Goal: Transaction & Acquisition: Obtain resource

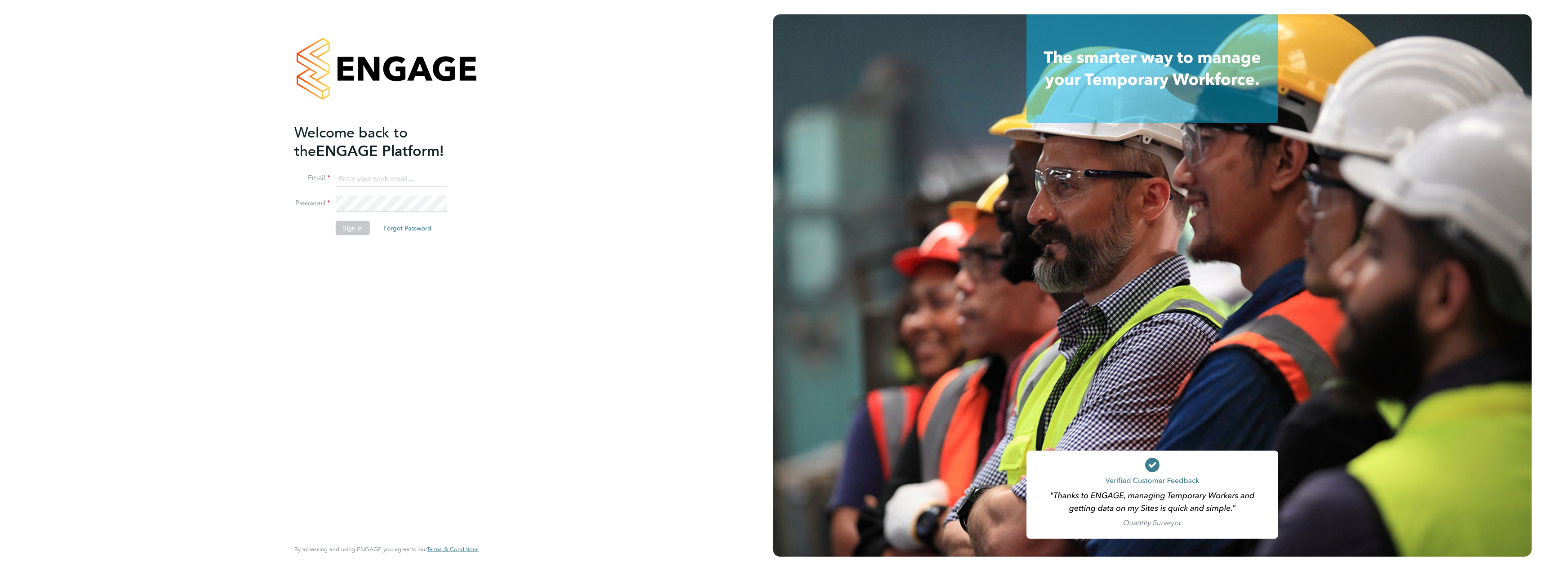
type input "[PERSON_NAME][EMAIL_ADDRESS][PERSON_NAME][DOMAIN_NAME]"
click at [356, 226] on button "Sign In" at bounding box center [353, 228] width 34 height 14
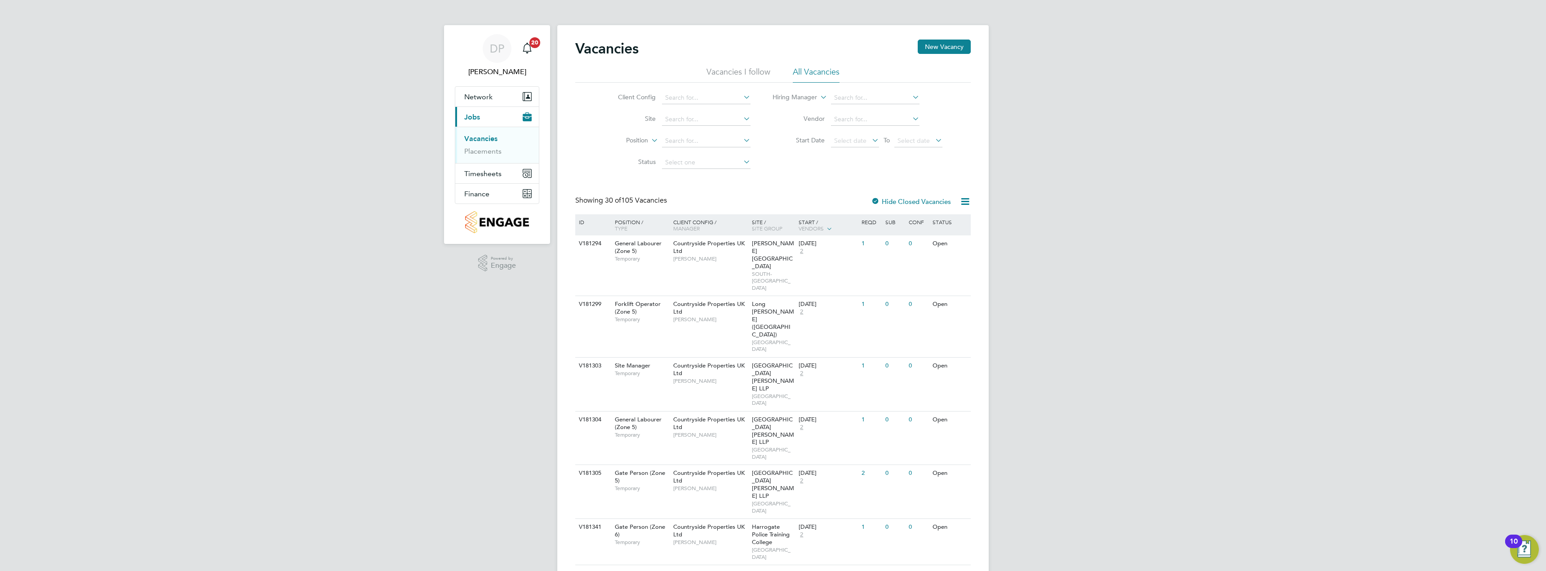
scroll to position [45, 0]
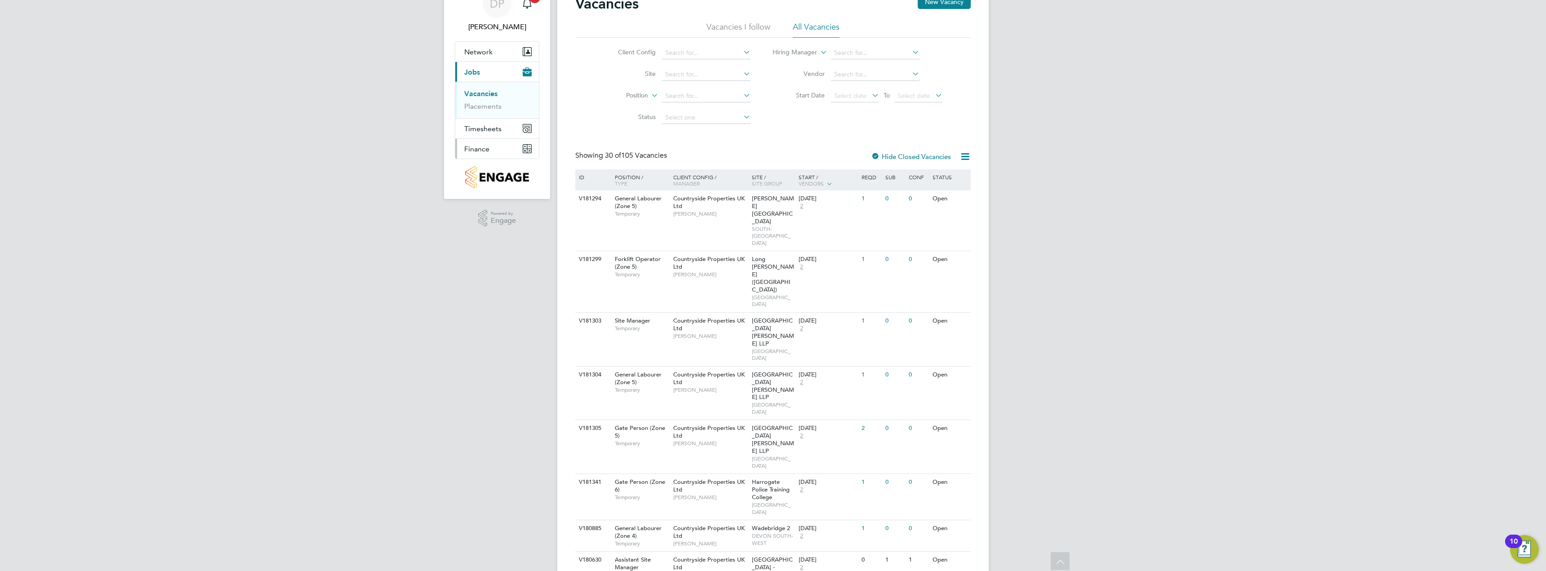
click at [489, 152] on span "Finance" at bounding box center [476, 149] width 25 height 9
click at [484, 142] on link "Invoices & Credit Notes" at bounding box center [492, 139] width 56 height 18
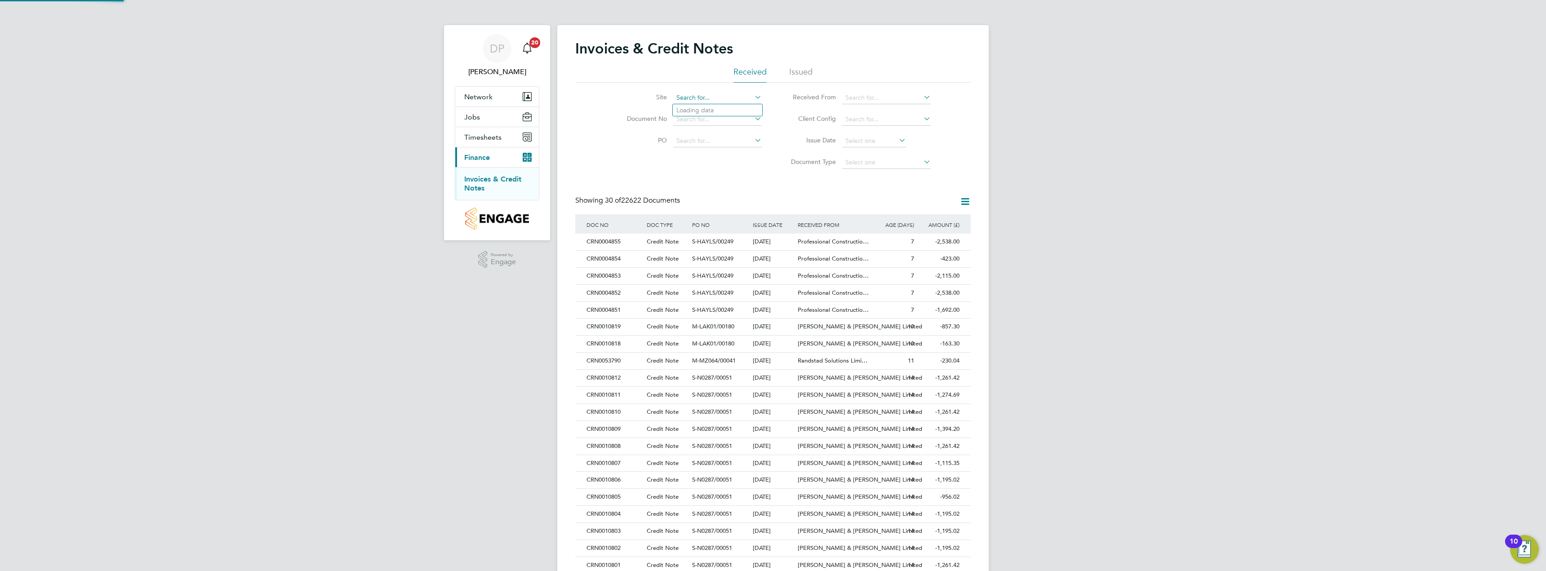
click at [716, 93] on input at bounding box center [717, 98] width 89 height 13
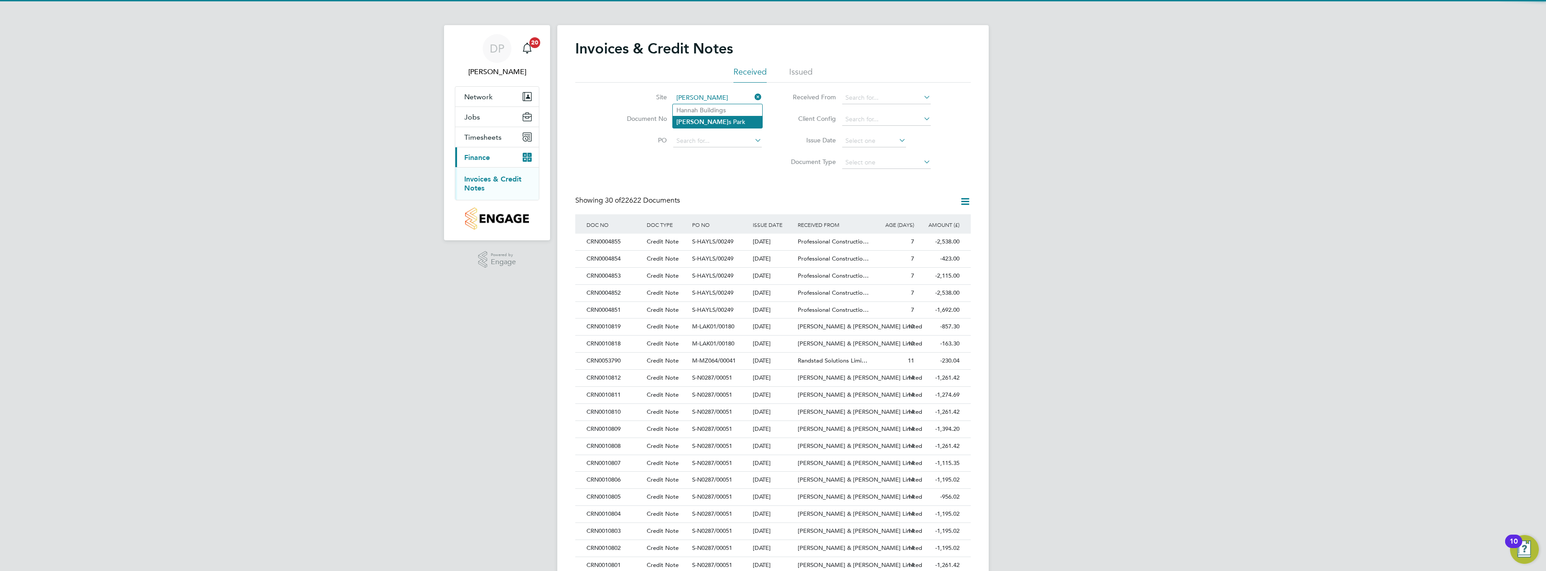
click at [719, 123] on li "Spencer s Park" at bounding box center [717, 122] width 89 height 12
type input "Spencers Park"
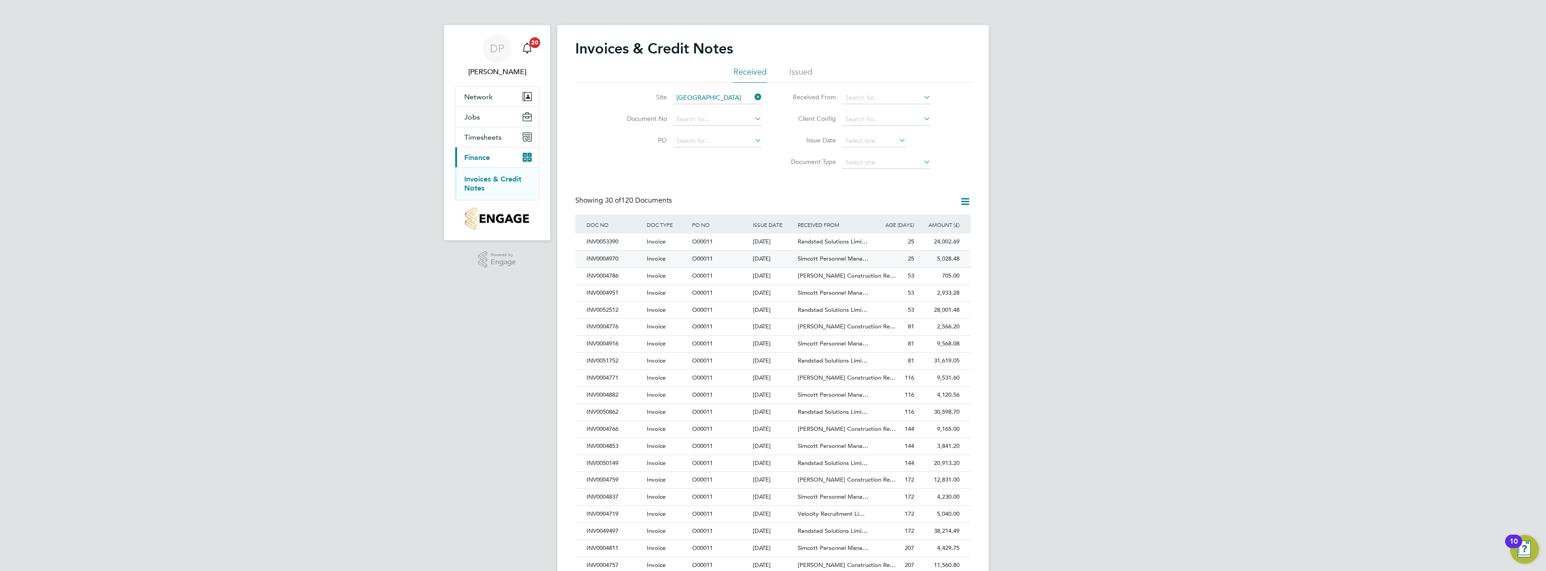
click at [881, 257] on div "25" at bounding box center [893, 259] width 45 height 17
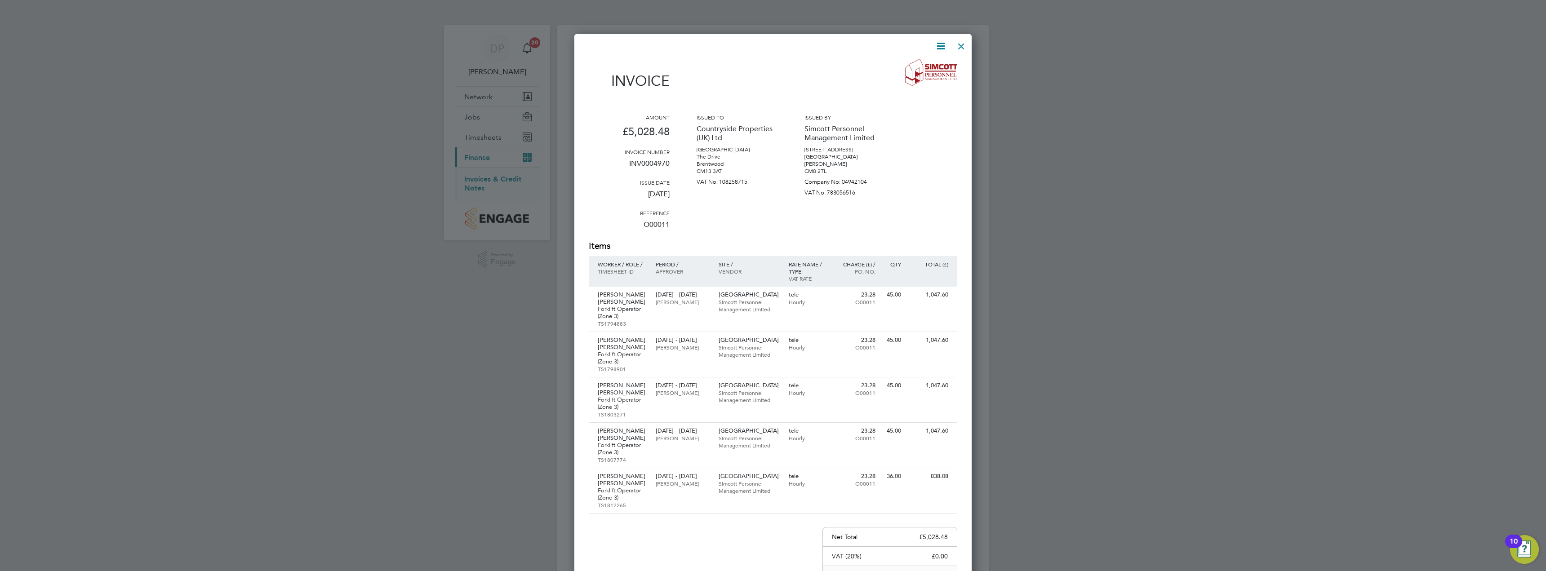
click at [941, 44] on icon at bounding box center [940, 45] width 11 height 11
click at [910, 67] on li "Download Invoice" at bounding box center [914, 67] width 62 height 13
